Goal: Task Accomplishment & Management: Manage account settings

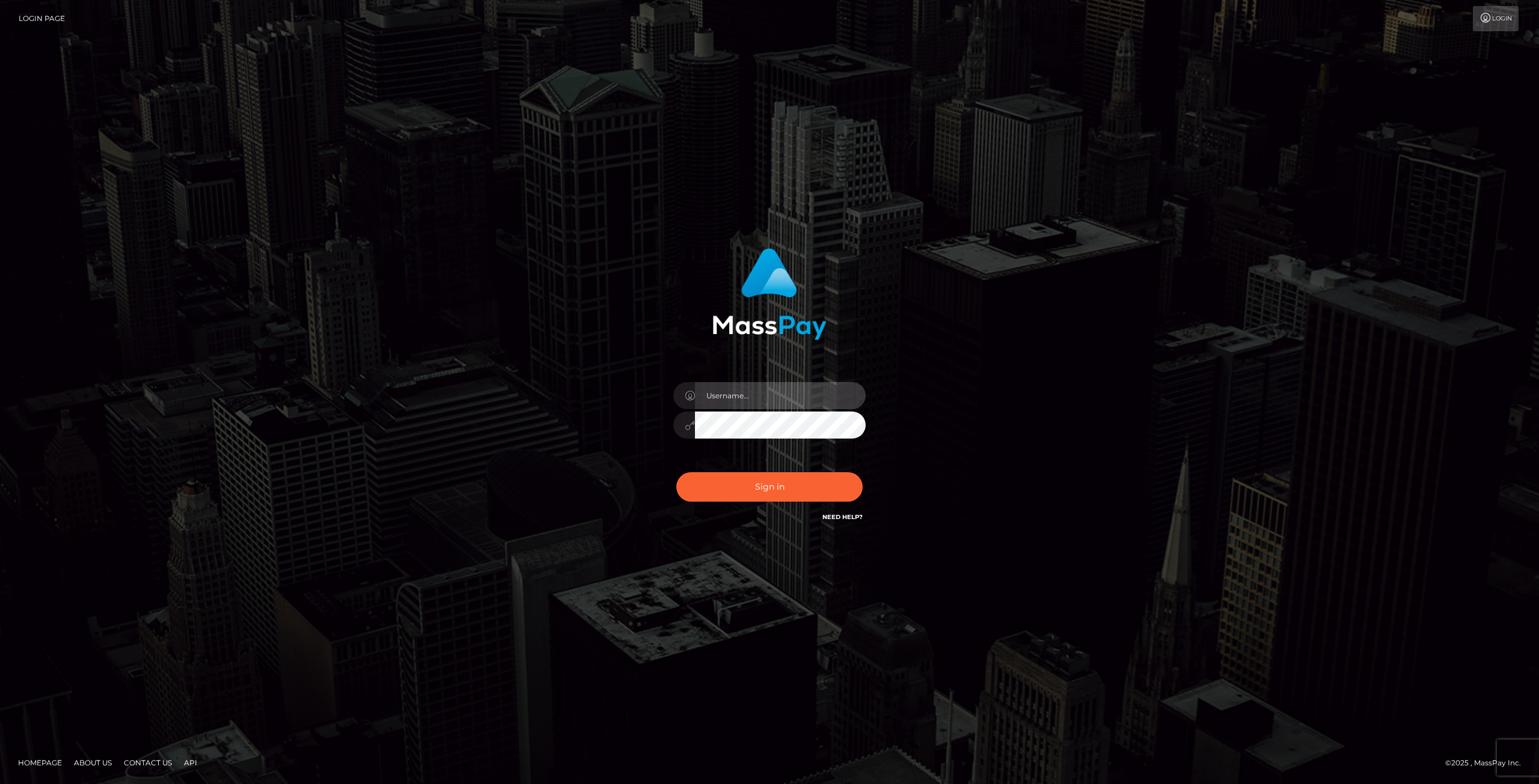
click at [744, 407] on input "text" at bounding box center [780, 396] width 171 height 27
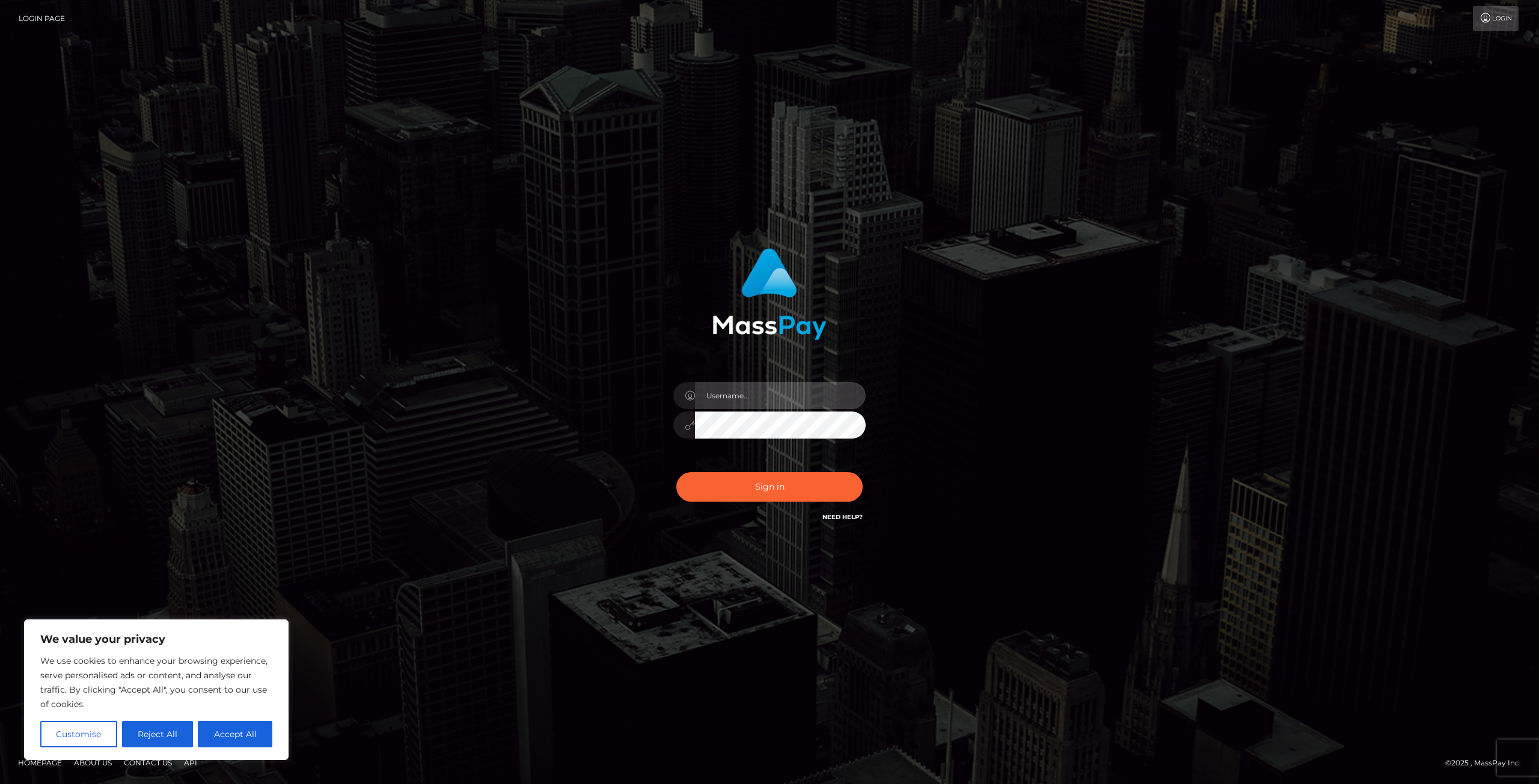
type input "[EMAIL_ADDRESS][DOMAIN_NAME]"
click at [778, 494] on button "Sign in" at bounding box center [769, 487] width 186 height 30
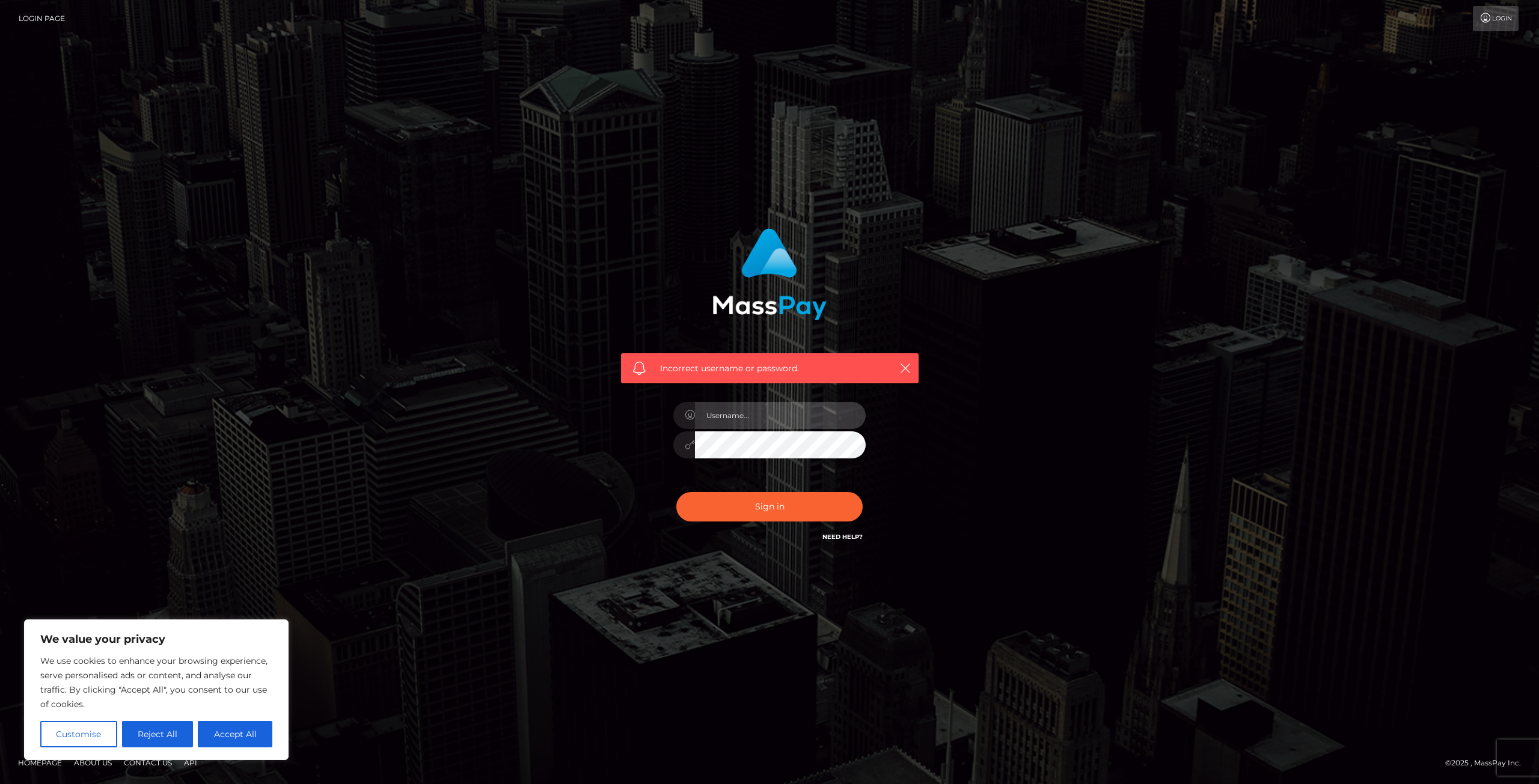
click at [780, 422] on input "text" at bounding box center [780, 415] width 171 height 27
type input "[EMAIL_ADDRESS][DOMAIN_NAME]"
click at [676, 492] on button "Sign in" at bounding box center [769, 507] width 186 height 30
click at [734, 558] on form "Incorrect username or password. dubiouscreatureva@gmail.com" at bounding box center [770, 392] width 315 height 346
click at [788, 507] on button "Sign in" at bounding box center [769, 507] width 186 height 30
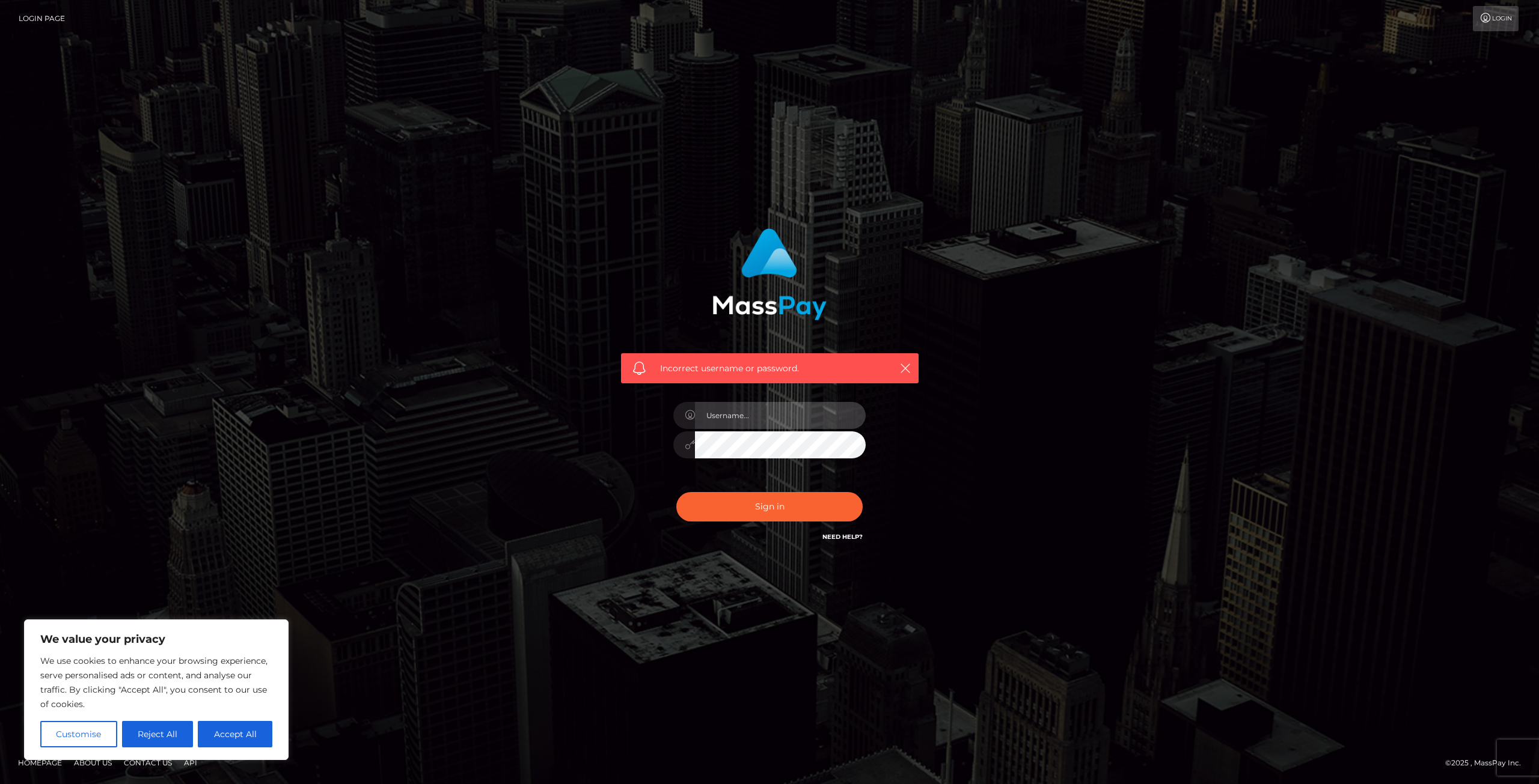
click at [784, 405] on input "text" at bounding box center [780, 415] width 171 height 27
type input "[EMAIL_ADDRESS][DOMAIN_NAME]"
click at [676, 492] on button "Sign in" at bounding box center [769, 507] width 186 height 30
drag, startPoint x: 827, startPoint y: 541, endPoint x: 836, endPoint y: 538, distance: 9.5
click at [828, 541] on div "Need Help?" at bounding box center [843, 538] width 41 height 15
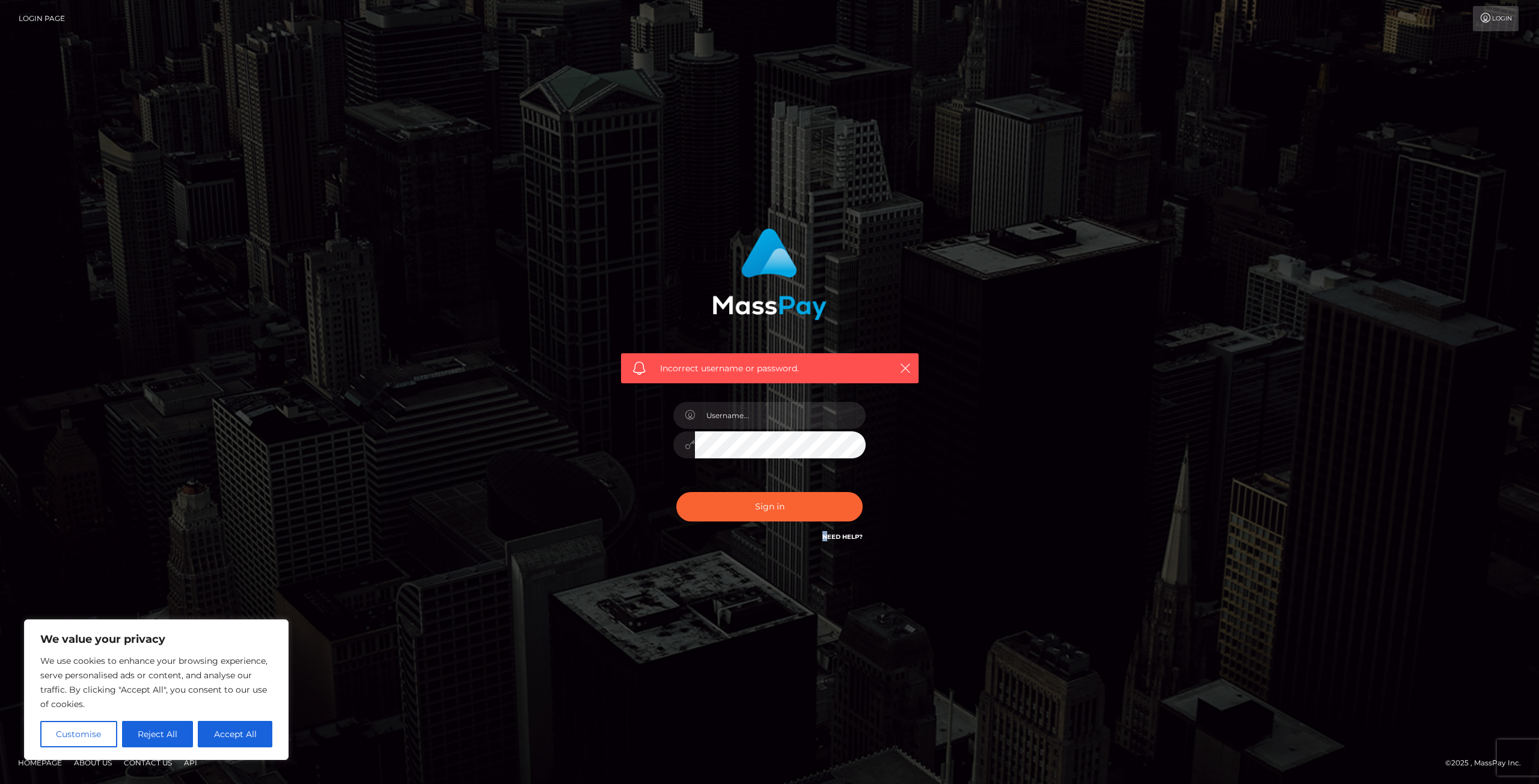
click at [838, 537] on link "Need Help?" at bounding box center [843, 537] width 41 height 8
drag, startPoint x: 793, startPoint y: 604, endPoint x: 799, endPoint y: 599, distance: 7.8
click at [795, 604] on div "Incorrect username or password." at bounding box center [770, 392] width 1539 height 526
click at [143, 739] on button "Reject All" at bounding box center [158, 734] width 72 height 26
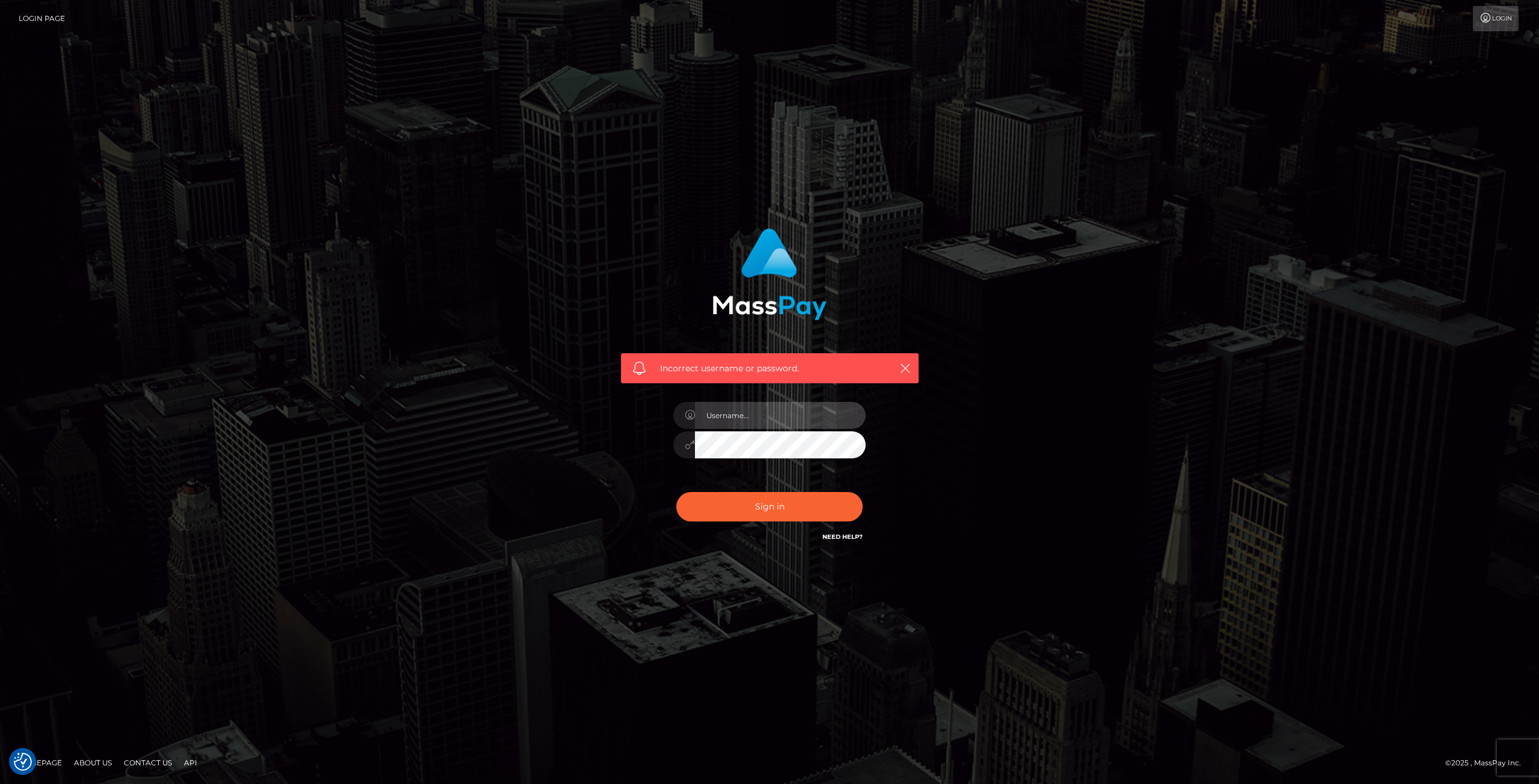
click at [746, 417] on input "text" at bounding box center [780, 415] width 171 height 27
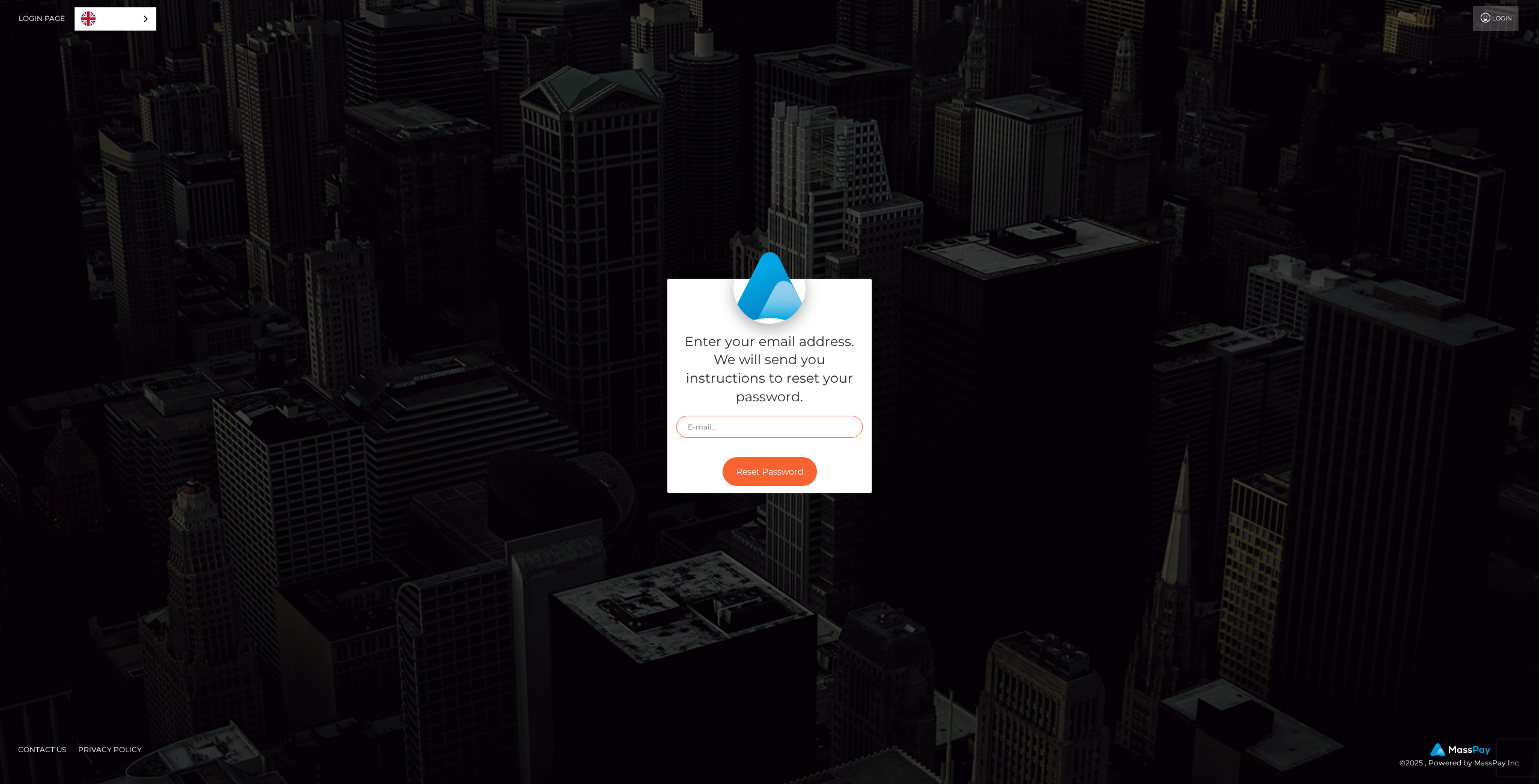
click at [751, 424] on input "text" at bounding box center [769, 427] width 186 height 22
type input "[EMAIL_ADDRESS][DOMAIN_NAME]"
click at [762, 470] on button "Reset Password" at bounding box center [770, 472] width 94 height 30
